Goal: Information Seeking & Learning: Learn about a topic

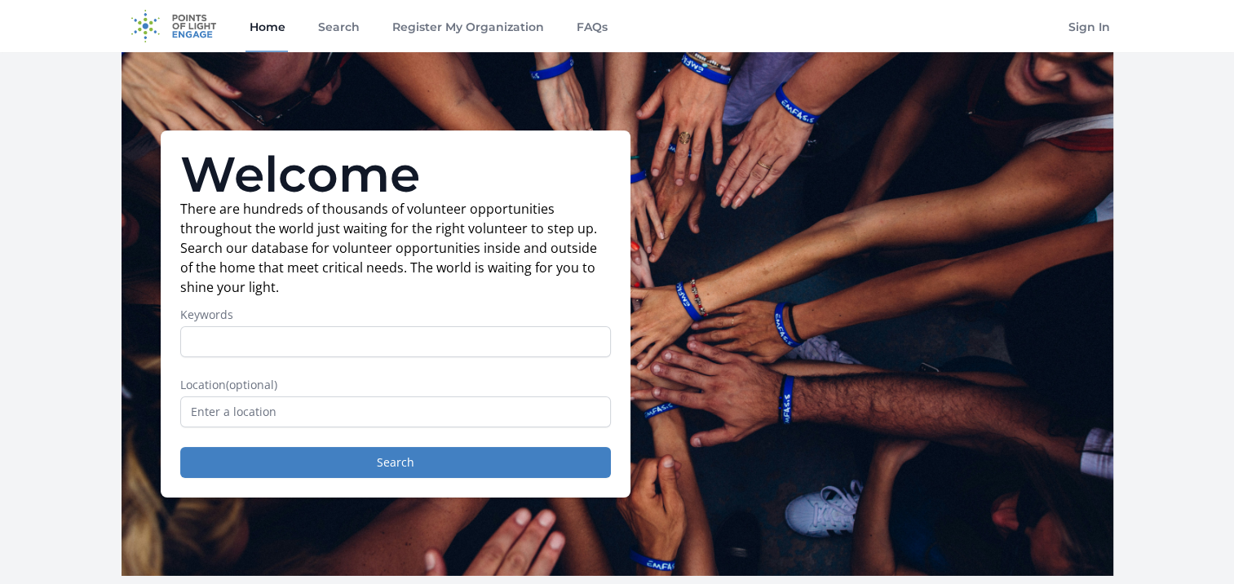
click at [353, 342] on input "Keywords" at bounding box center [395, 341] width 431 height 31
click at [397, 349] on input "virtual" at bounding box center [395, 341] width 431 height 31
type input "virtual"
click at [382, 418] on input "text" at bounding box center [395, 411] width 431 height 31
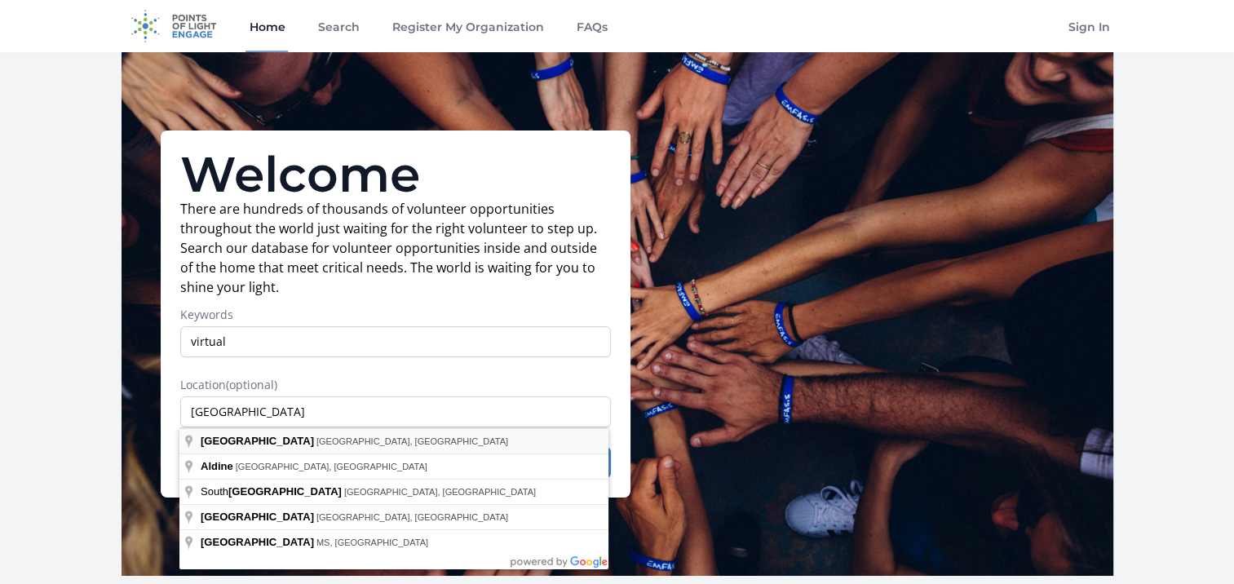
type input "[GEOGRAPHIC_DATA], [GEOGRAPHIC_DATA], [GEOGRAPHIC_DATA]"
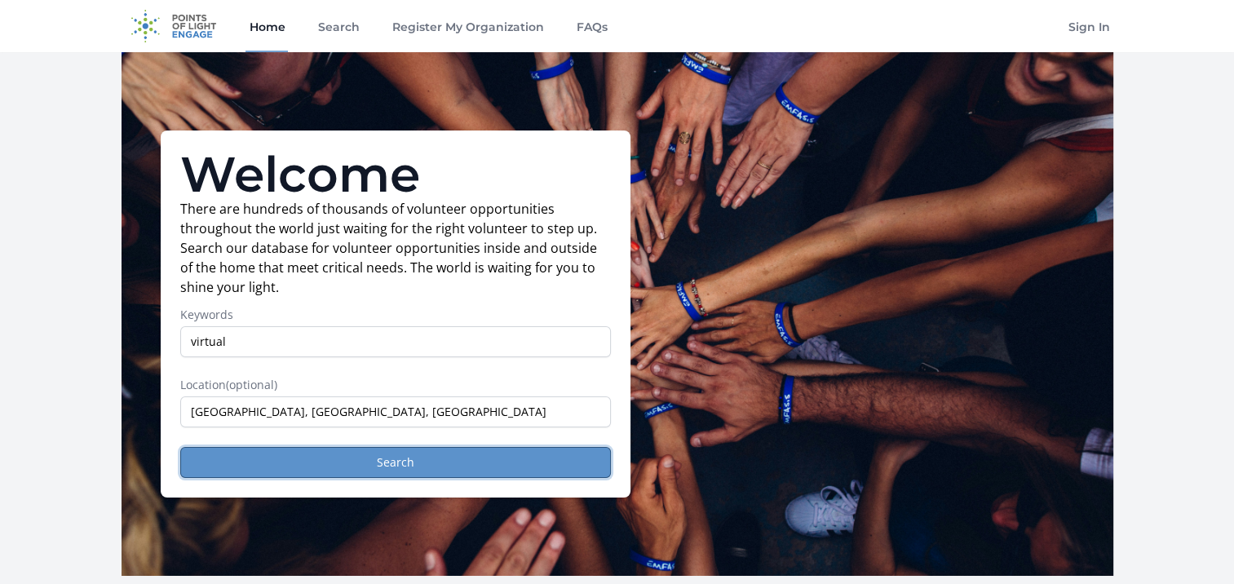
click at [454, 464] on button "Search" at bounding box center [395, 462] width 431 height 31
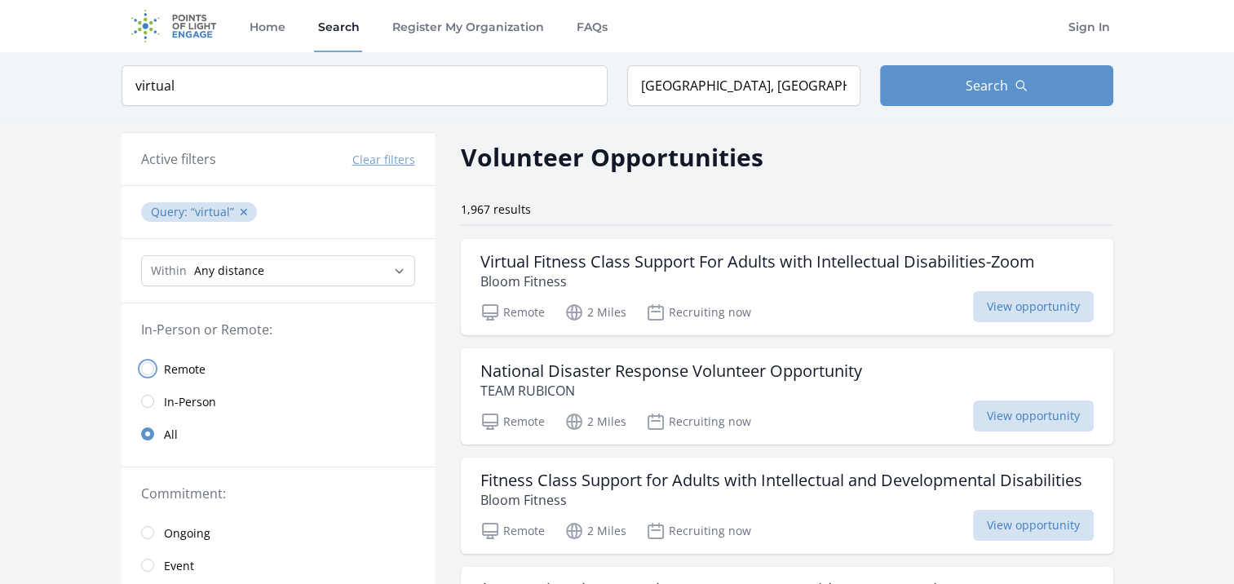
click at [145, 367] on input "radio" at bounding box center [147, 368] width 13 height 13
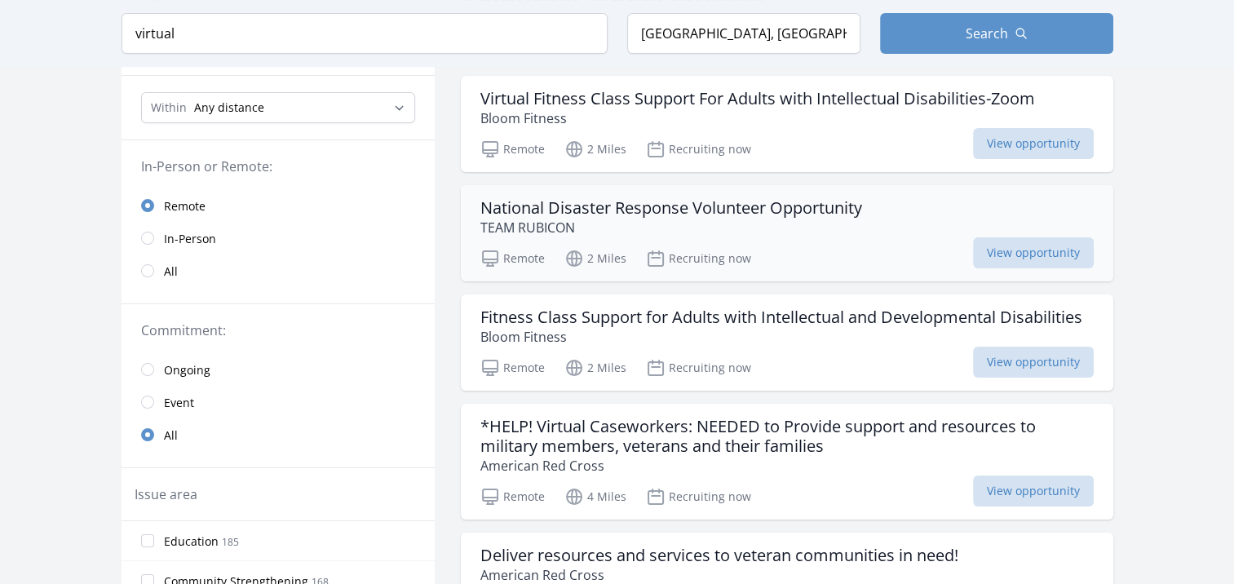
click at [717, 207] on h3 "National Disaster Response Volunteer Opportunity" at bounding box center [671, 208] width 382 height 20
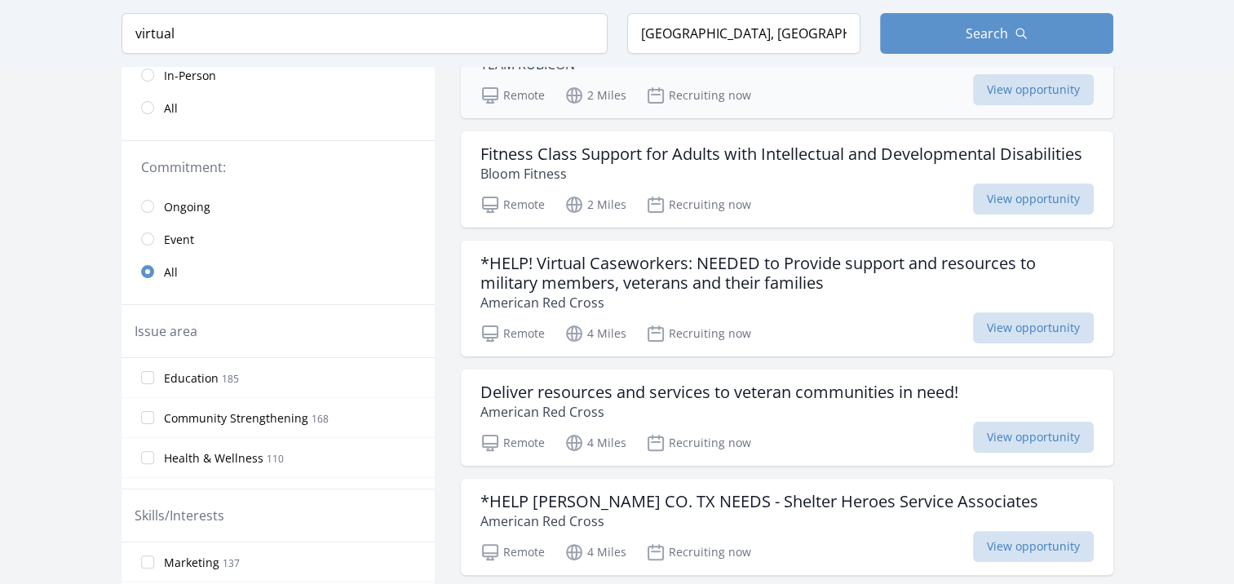
scroll to position [408, 0]
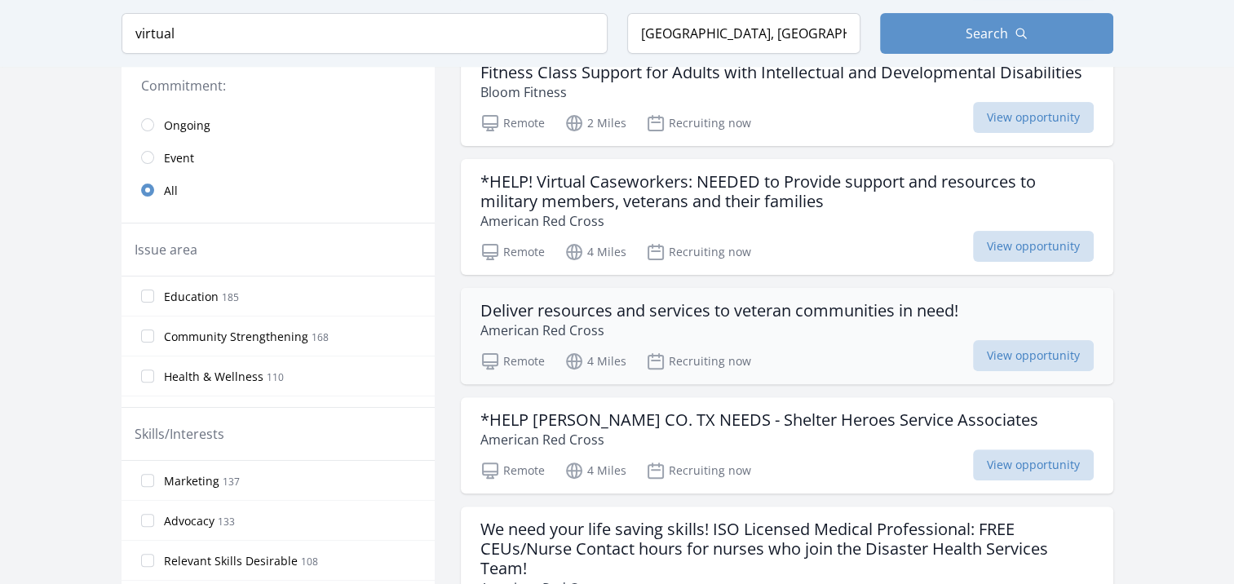
click at [777, 321] on p "American Red Cross" at bounding box center [719, 331] width 478 height 20
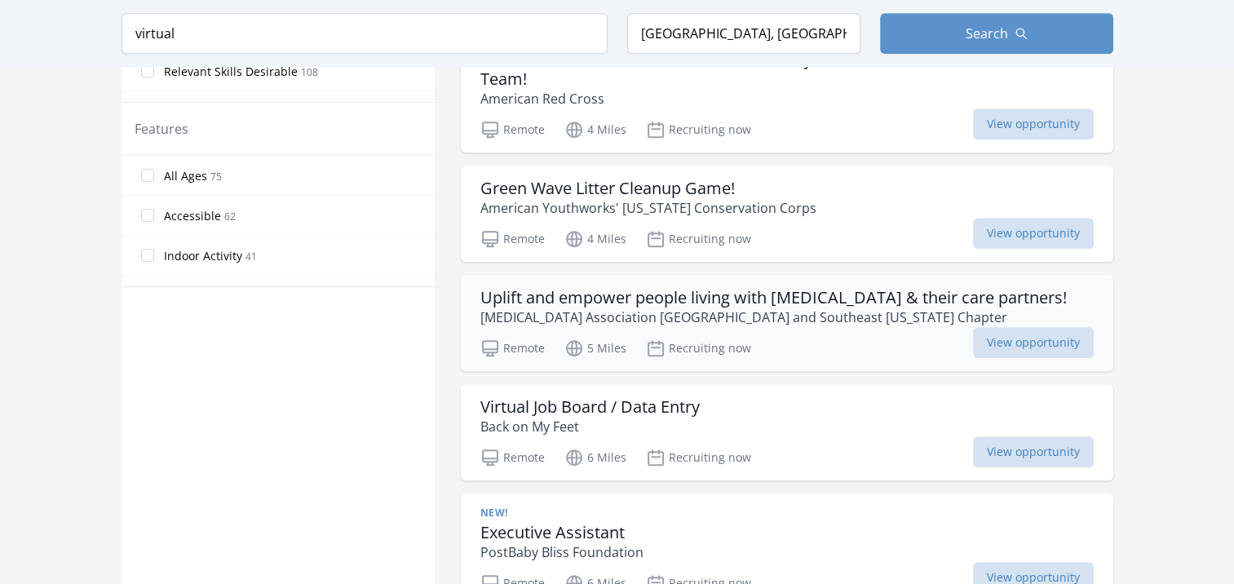
scroll to position [1060, 0]
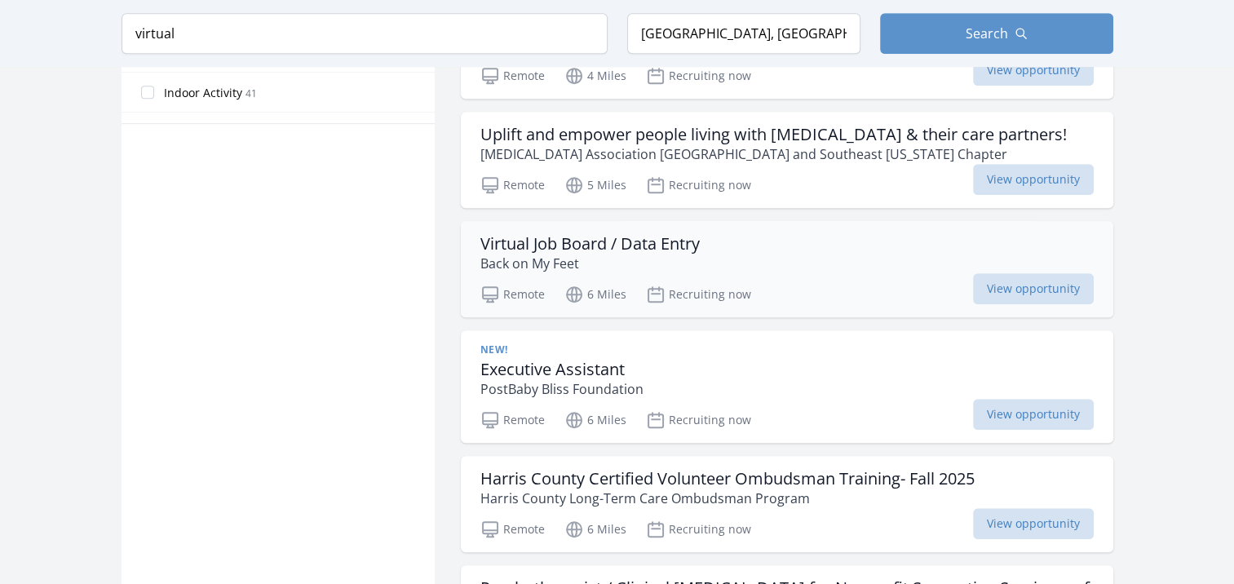
click at [671, 235] on h3 "Virtual Job Board / Data Entry" at bounding box center [589, 244] width 219 height 20
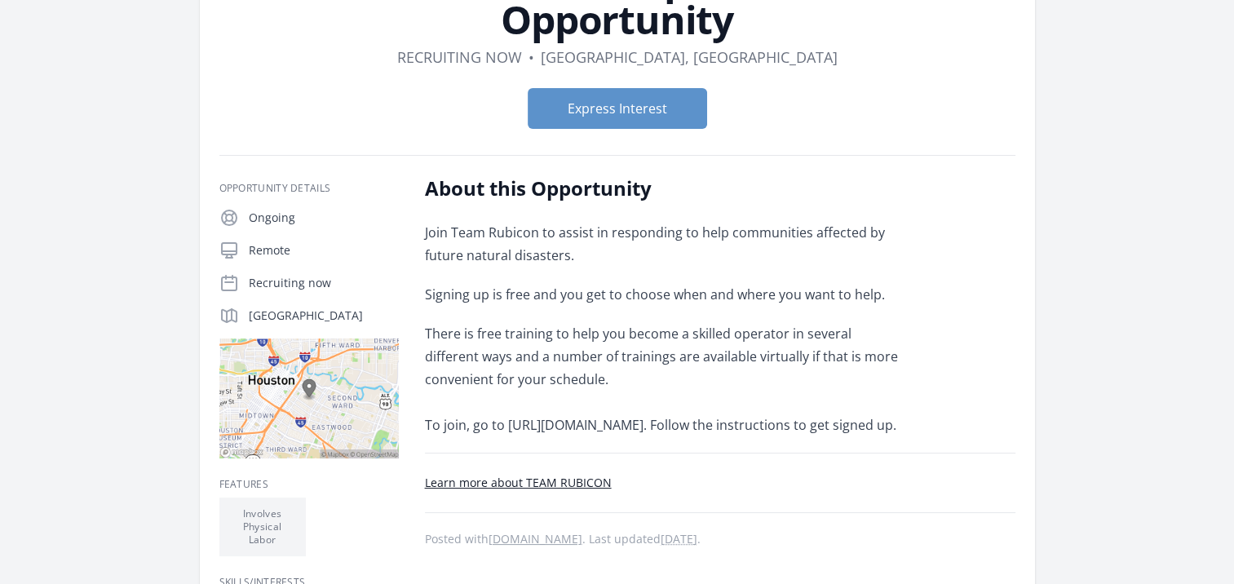
scroll to position [326, 0]
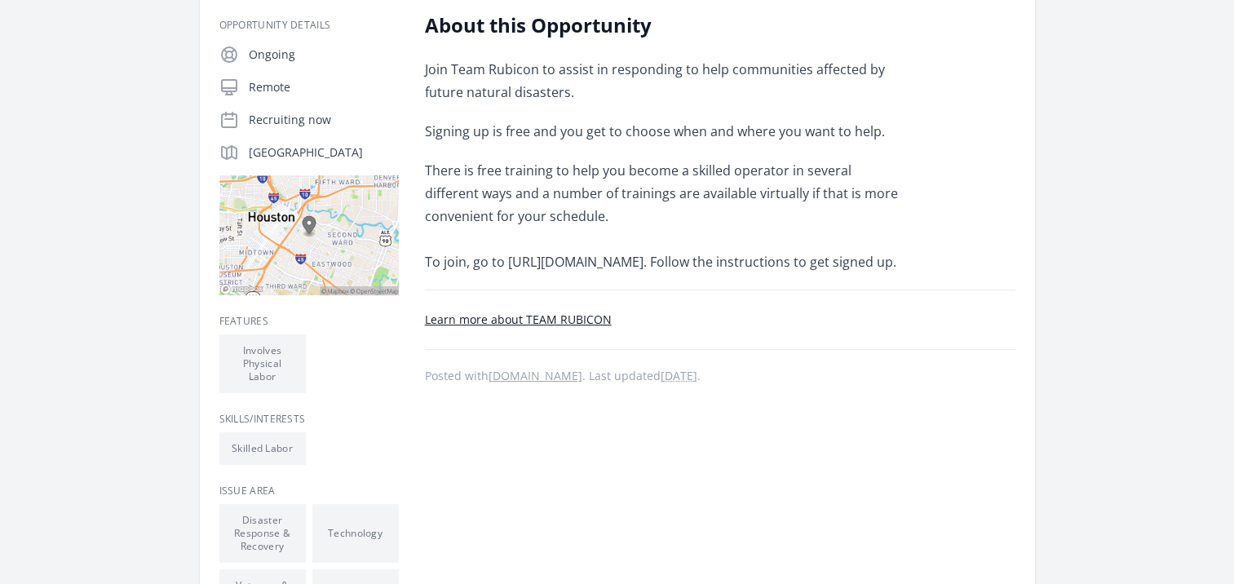
click at [533, 327] on link "Learn more about TEAM RUBICON" at bounding box center [518, 319] width 187 height 15
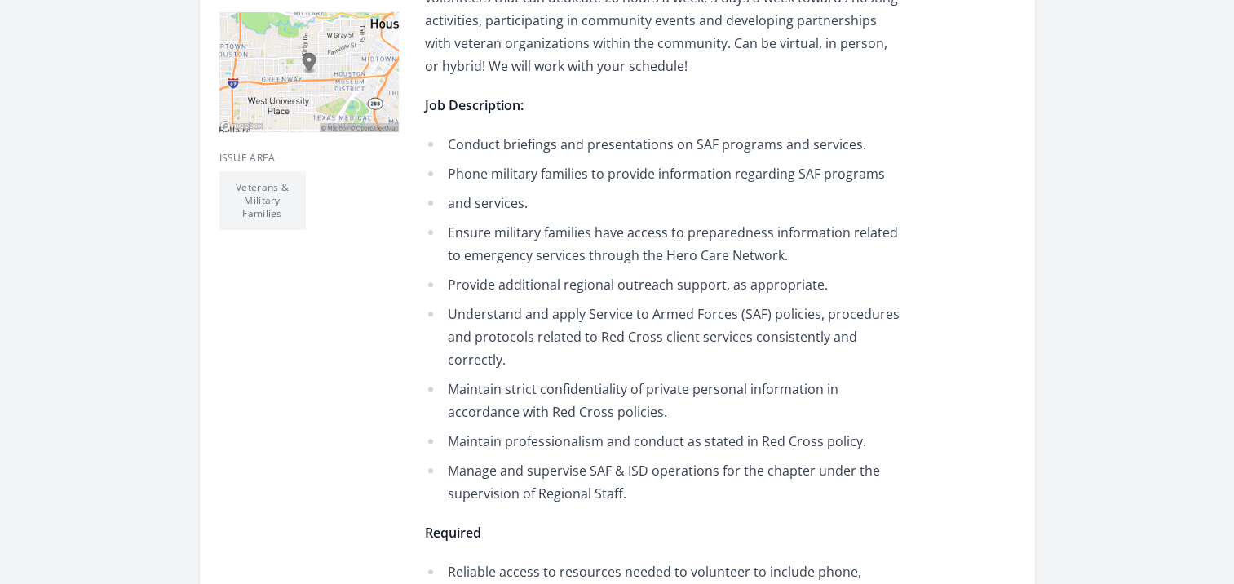
scroll to position [653, 0]
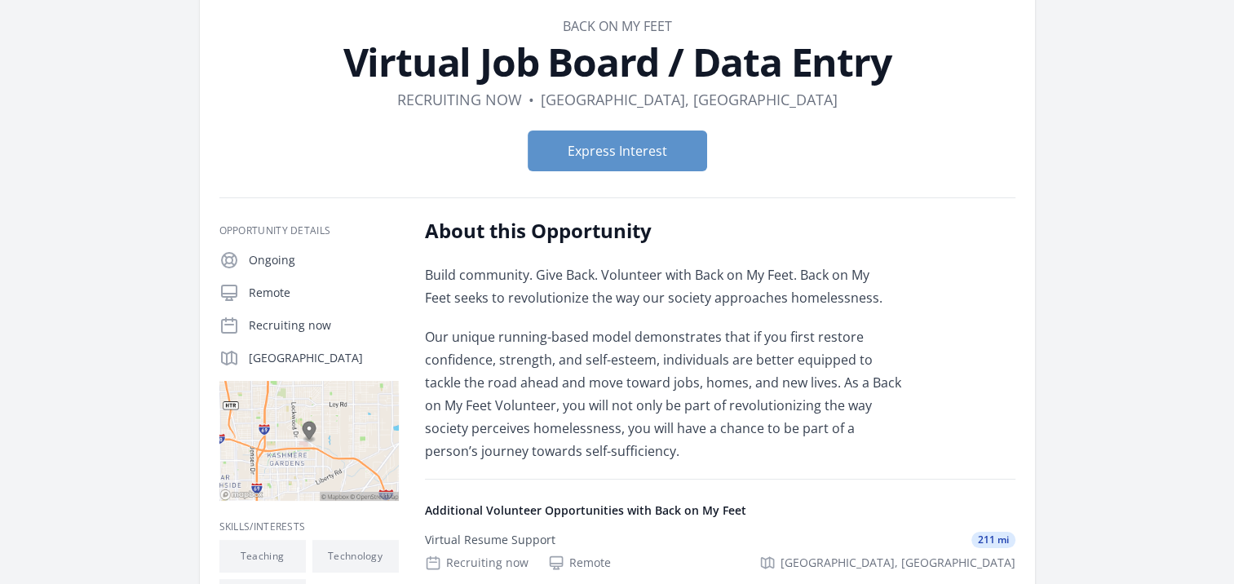
scroll to position [245, 0]
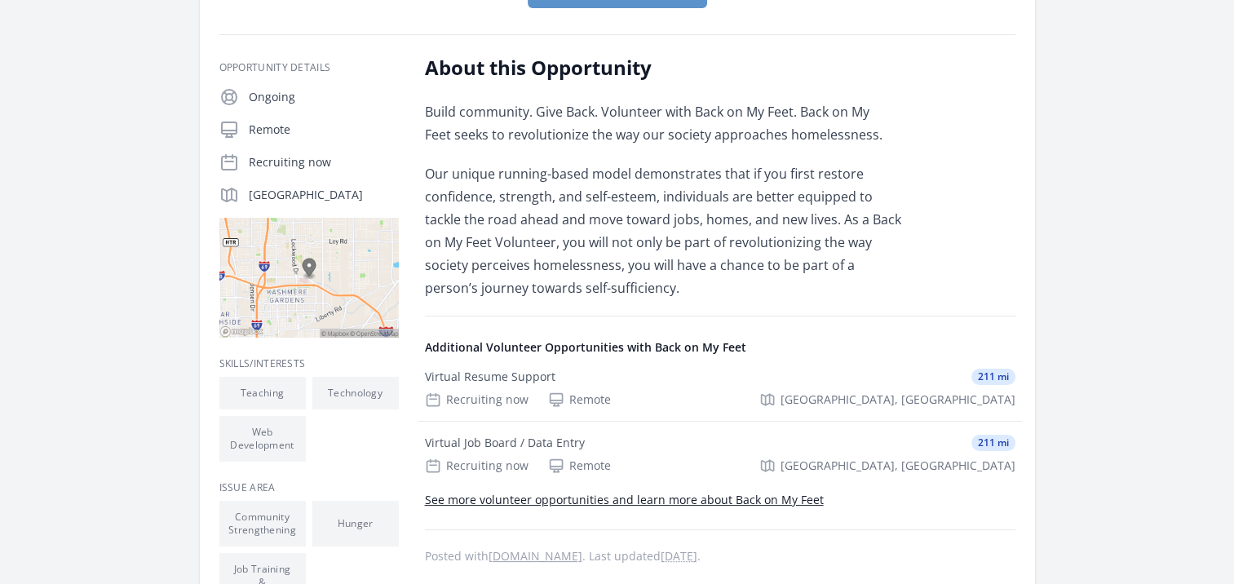
click at [571, 502] on link "See more volunteer opportunities and learn more about Back on My Feet" at bounding box center [624, 499] width 399 height 15
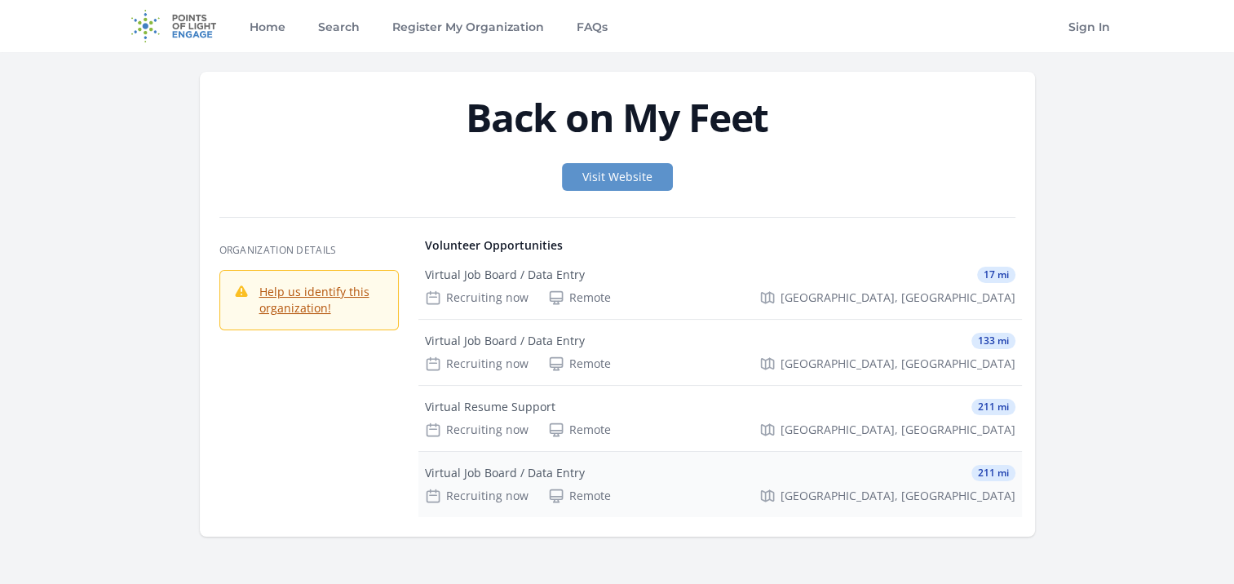
click at [529, 467] on div "Virtual Job Board / Data Entry" at bounding box center [505, 473] width 160 height 16
